Goal: Communication & Community: Participate in discussion

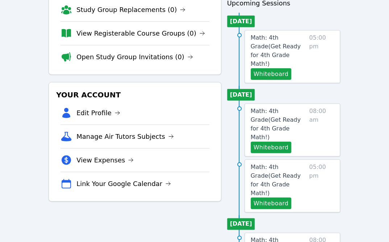
scroll to position [91, 0]
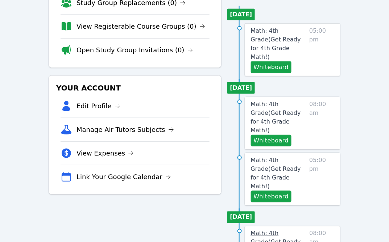
click at [286, 230] on span "Math: 4th Grade ( Get Ready for 4th Grade Math! )" at bounding box center [276, 246] width 50 height 33
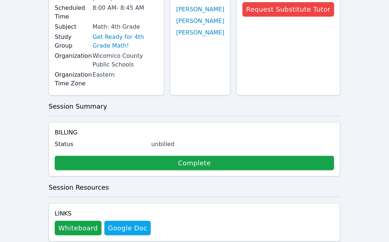
scroll to position [79, 0]
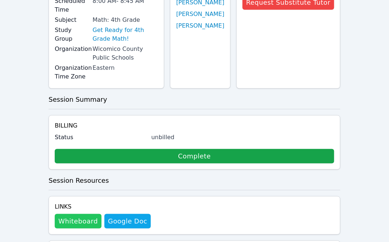
click at [71, 226] on button "Whiteboard" at bounding box center [78, 221] width 47 height 15
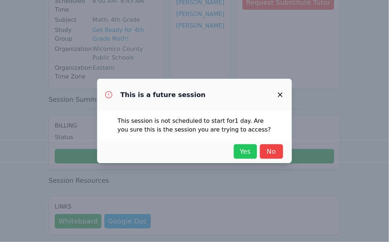
click at [243, 151] on span "Yes" at bounding box center [246, 151] width 16 height 10
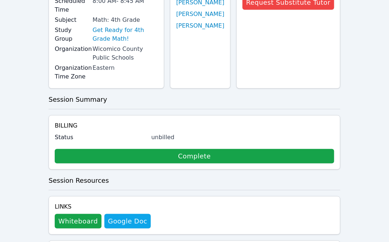
scroll to position [0, 0]
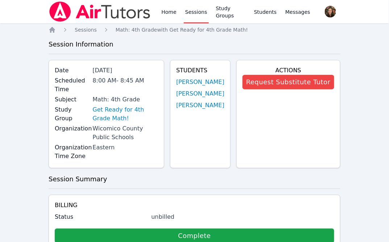
click at [159, 15] on div "Home Sessions Study Groups Students Messages" at bounding box center [180, 11] width 263 height 23
click at [167, 13] on link "Home" at bounding box center [169, 11] width 18 height 23
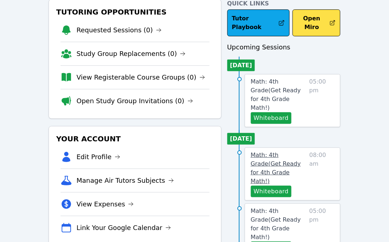
scroll to position [43, 0]
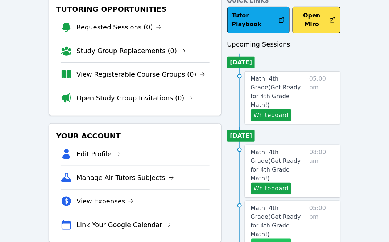
click at [275, 238] on button "Whiteboard" at bounding box center [271, 244] width 41 height 12
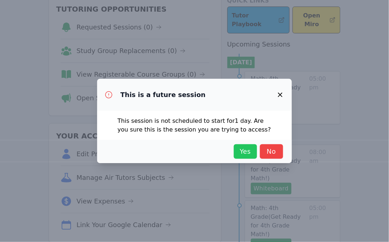
click at [248, 151] on span "Yes" at bounding box center [246, 151] width 16 height 10
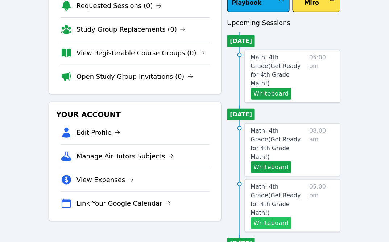
scroll to position [65, 0]
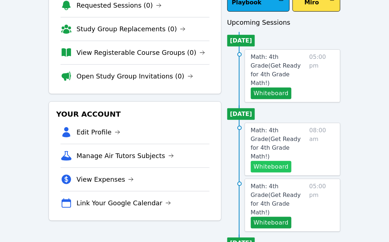
click at [281, 161] on button "Whiteboard" at bounding box center [271, 167] width 41 height 12
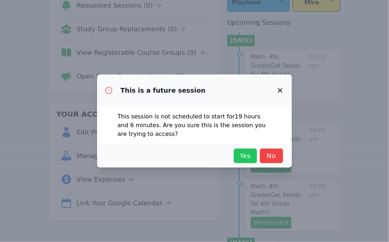
click at [248, 159] on span "Yes" at bounding box center [246, 156] width 16 height 10
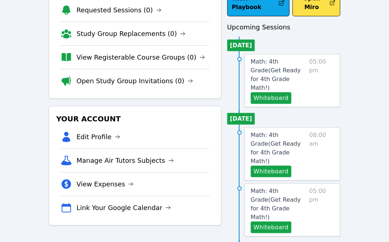
scroll to position [64, 0]
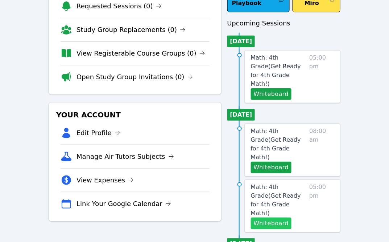
click at [262, 217] on button "Whiteboard" at bounding box center [271, 223] width 41 height 12
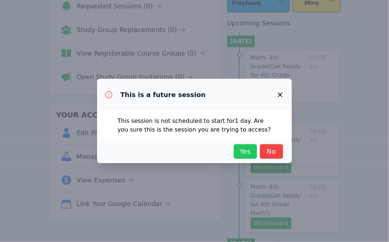
click at [245, 150] on span "Yes" at bounding box center [246, 151] width 16 height 10
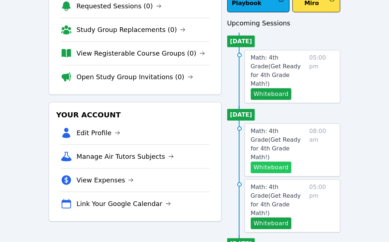
click at [274, 161] on button "Whiteboard" at bounding box center [271, 167] width 41 height 12
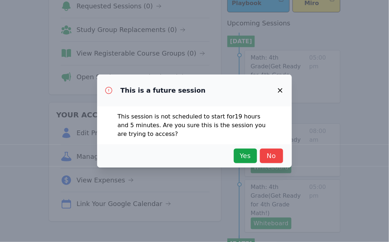
click at [245, 163] on div "Yes No" at bounding box center [194, 155] width 195 height 23
click at [241, 157] on span "Yes" at bounding box center [246, 156] width 16 height 10
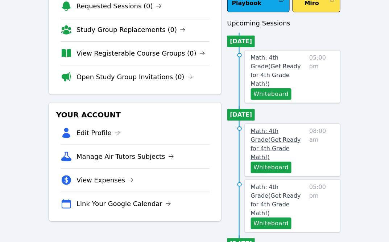
click at [278, 127] on span "Math: 4th Grade ( Get Ready for 4th Grade Math! )" at bounding box center [276, 143] width 50 height 33
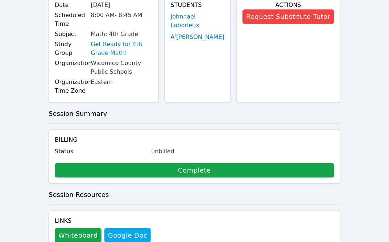
scroll to position [69, 0]
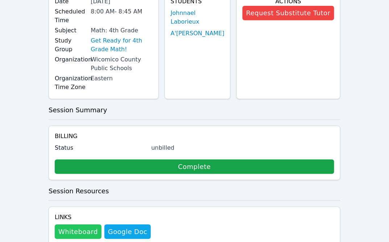
click at [82, 233] on button "Whiteboard" at bounding box center [78, 231] width 47 height 15
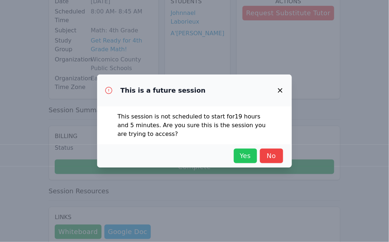
click at [244, 158] on span "Yes" at bounding box center [246, 156] width 16 height 10
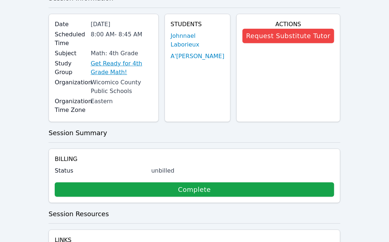
scroll to position [45, 0]
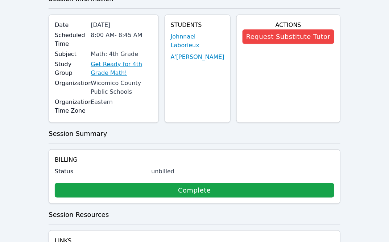
click at [131, 64] on link "Get Ready for 4th Grade Math!" at bounding box center [122, 68] width 62 height 17
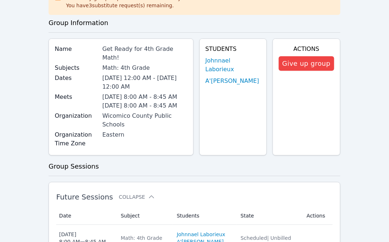
scroll to position [316, 0]
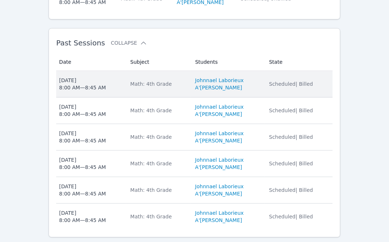
click at [105, 77] on div "[DATE] 8:00 AM — 8:45 AM" at bounding box center [82, 84] width 47 height 15
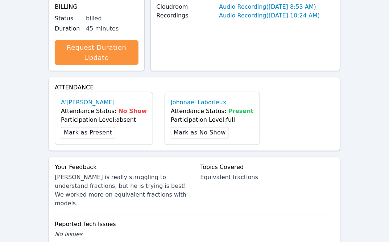
scroll to position [251, 0]
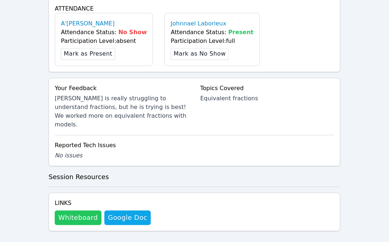
click at [79, 210] on button "Whiteboard" at bounding box center [78, 217] width 47 height 15
